Goal: Task Accomplishment & Management: Manage account settings

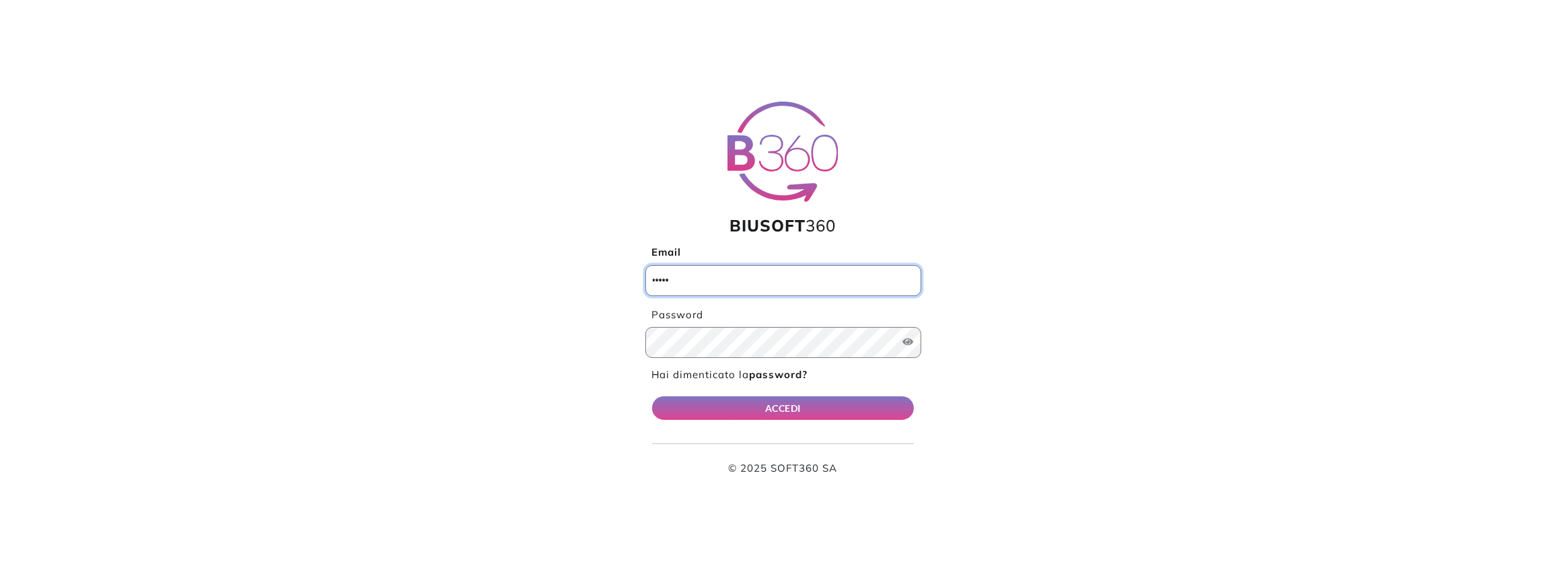
type input "**********"
click at [809, 431] on div "ACCEDI © 2025 SOFT360 SA" at bounding box center [783, 436] width 262 height 80
click at [802, 420] on div "ACCEDI © 2025 SOFT360 SA" at bounding box center [783, 436] width 262 height 80
click at [794, 408] on button "ACCEDI" at bounding box center [783, 408] width 262 height 24
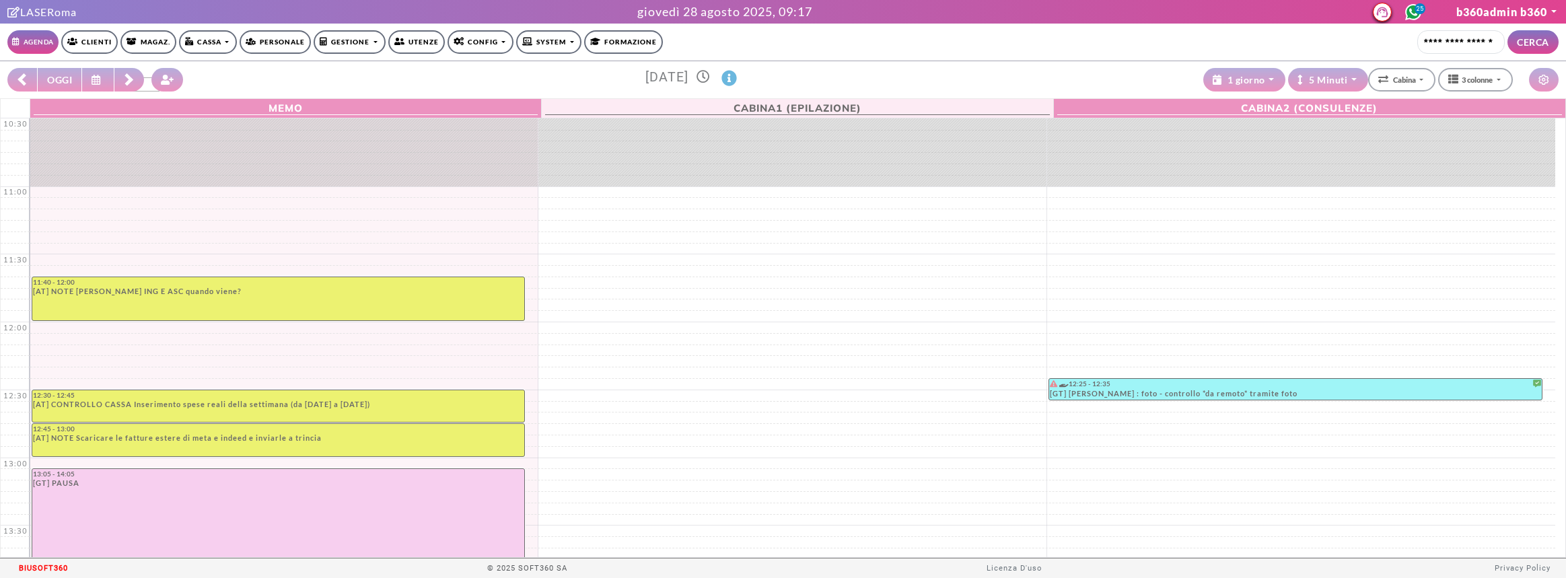
select select "*********"
click at [96, 47] on link "Clienti" at bounding box center [89, 42] width 57 height 24
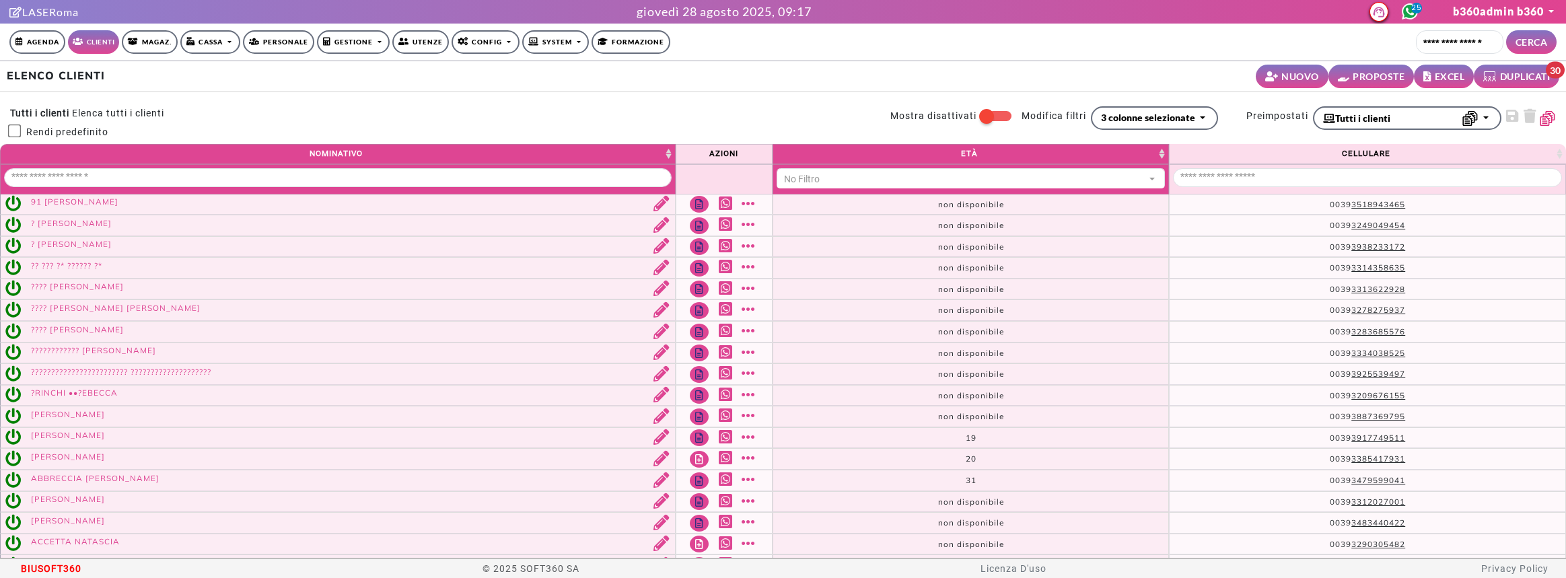
select select
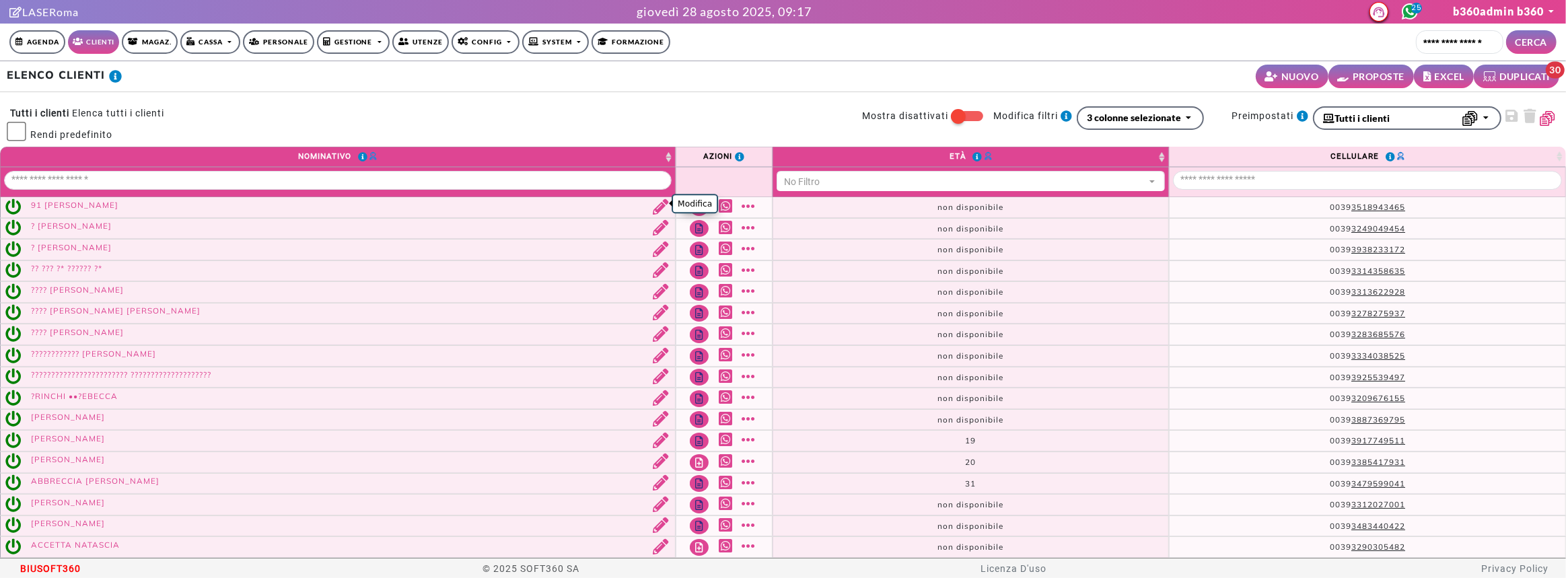
click at [653, 206] on link "Modifica" at bounding box center [658, 207] width 28 height 17
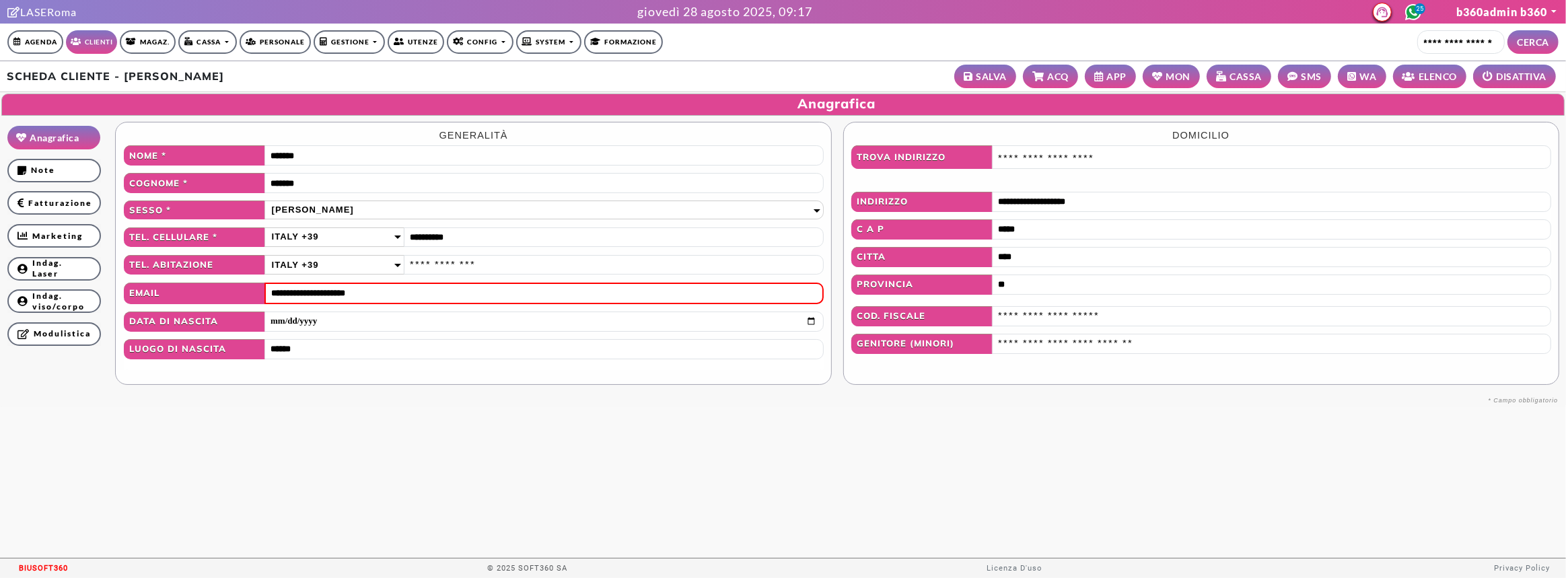
click at [1162, 75] on icon at bounding box center [1159, 76] width 14 height 10
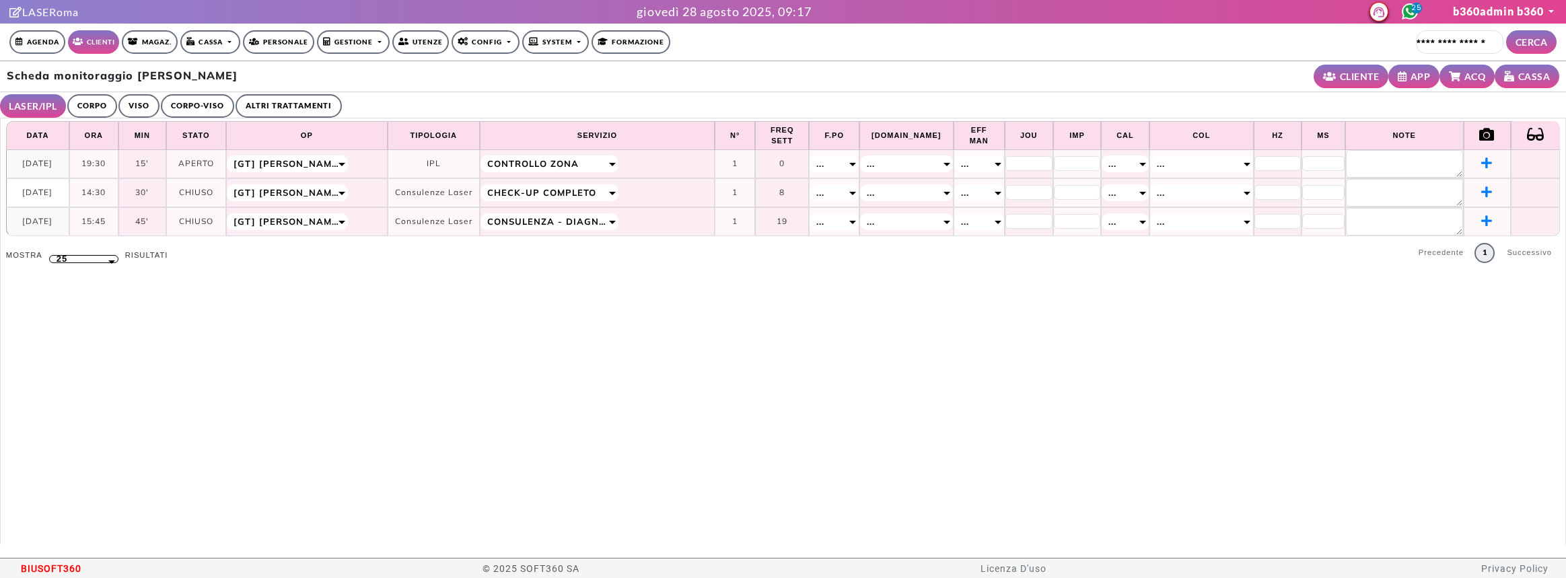
select select "**"
click at [99, 110] on link "CORPO" at bounding box center [92, 106] width 50 height 24
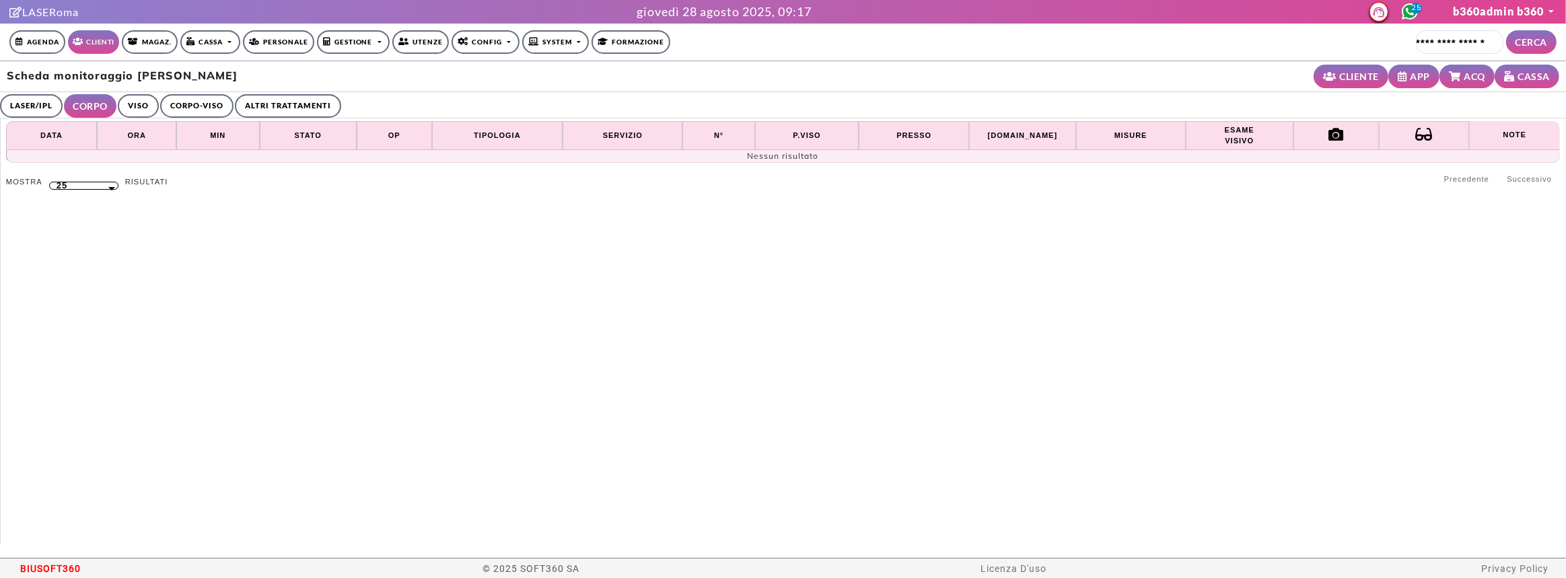
click at [130, 104] on link "VISO" at bounding box center [138, 106] width 41 height 24
click at [161, 102] on link "CORPO-VISO" at bounding box center [194, 106] width 73 height 24
click at [305, 100] on link "ALTRI TRATTAMENTI" at bounding box center [291, 106] width 106 height 24
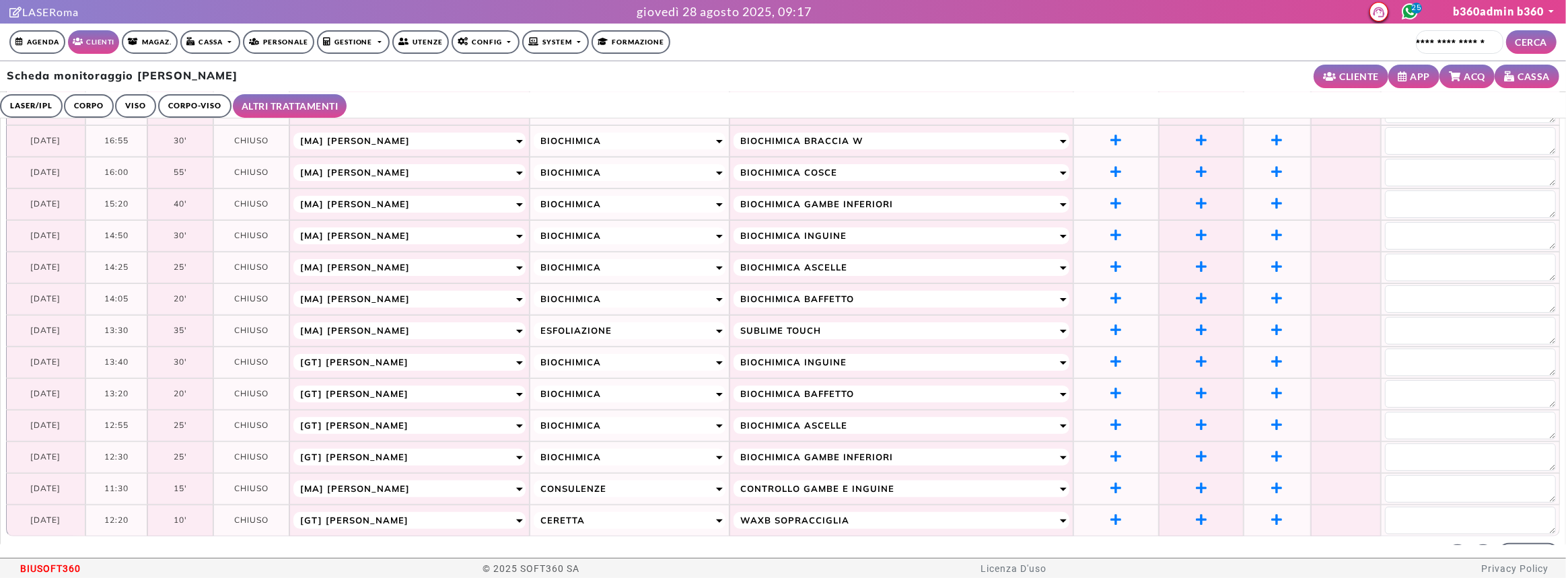
scroll to position [433, 0]
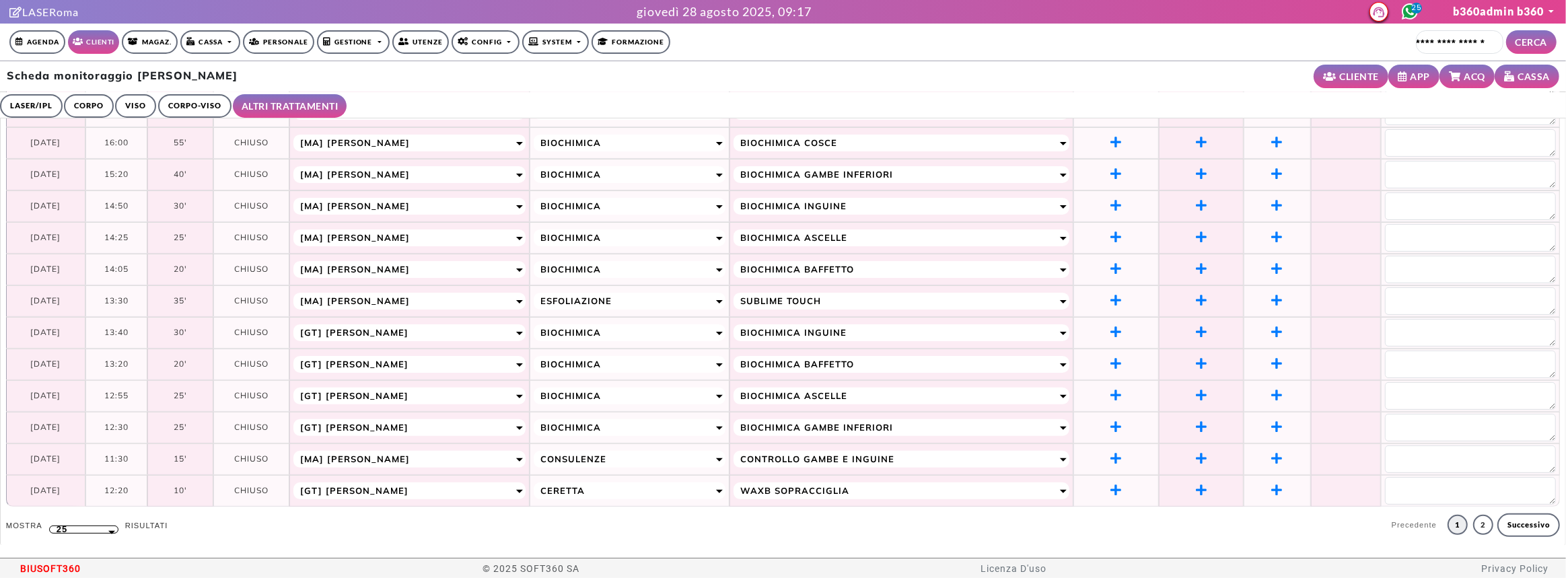
drag, startPoint x: 1473, startPoint y: 513, endPoint x: 1361, endPoint y: 478, distance: 117.7
click at [1473, 515] on link "2" at bounding box center [1483, 525] width 20 height 20
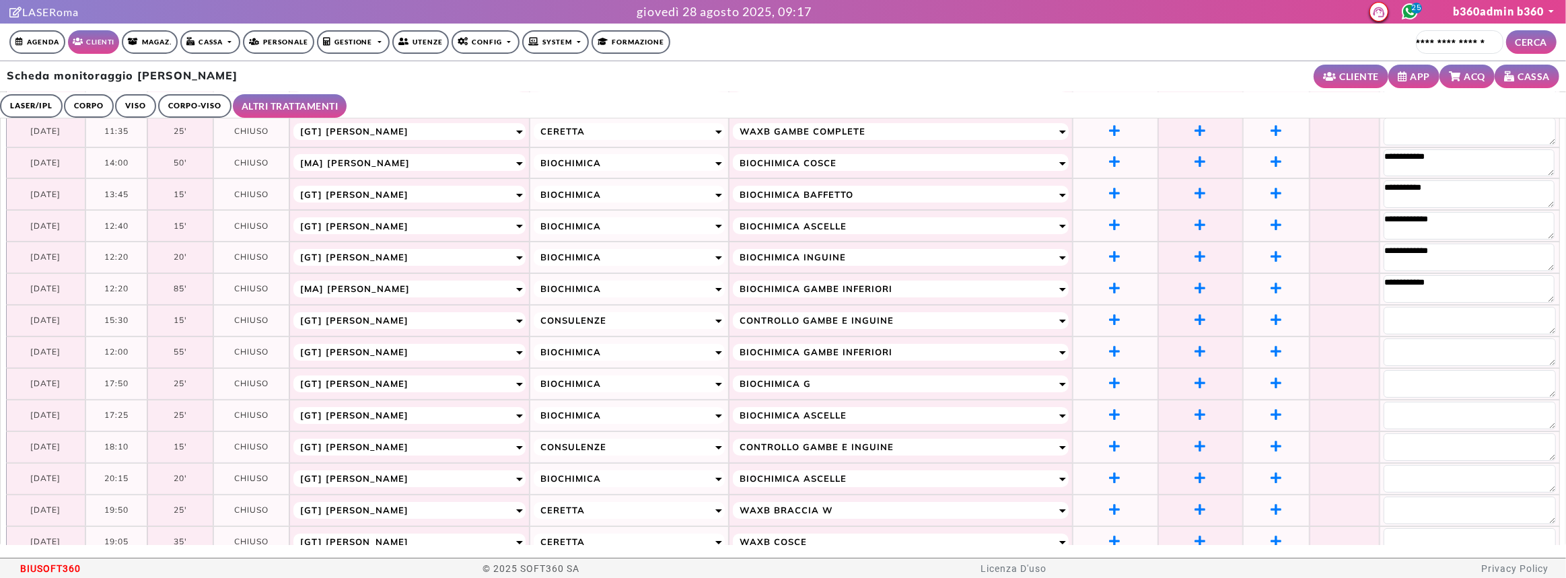
scroll to position [0, 0]
